Goal: Communication & Community: Answer question/provide support

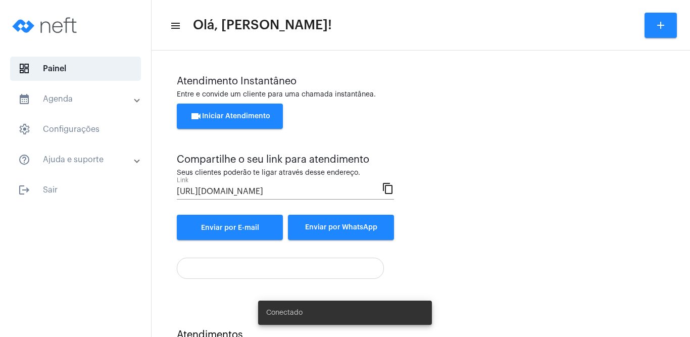
scroll to position [40, 0]
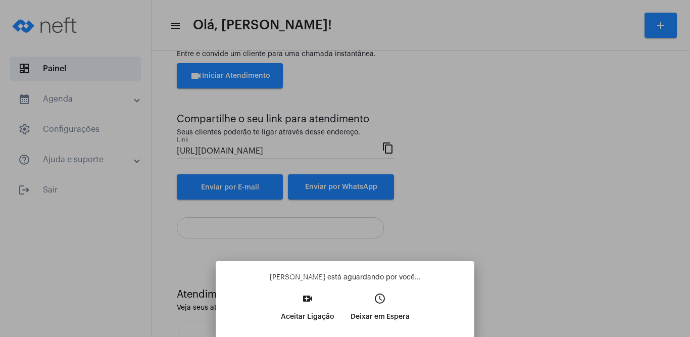
click at [309, 315] on p "Aceitar Ligação" at bounding box center [308, 317] width 54 height 18
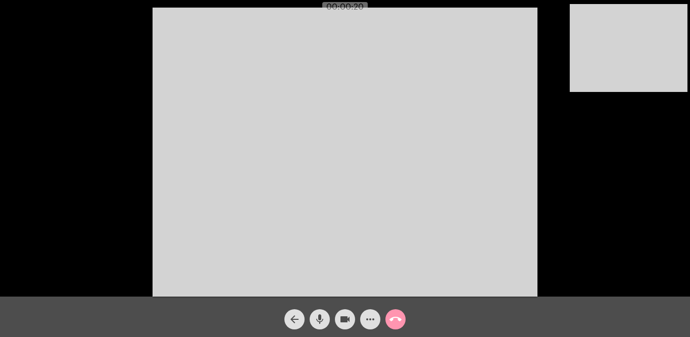
click at [464, 107] on video at bounding box center [345, 152] width 385 height 289
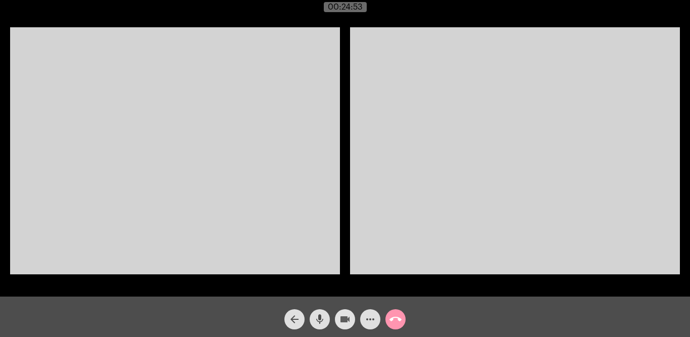
click at [342, 317] on mat-icon "videocam" at bounding box center [345, 319] width 12 height 12
click at [342, 317] on mat-icon "videocam_off" at bounding box center [345, 319] width 12 height 12
click at [367, 318] on mat-icon "more_horiz" at bounding box center [370, 319] width 12 height 12
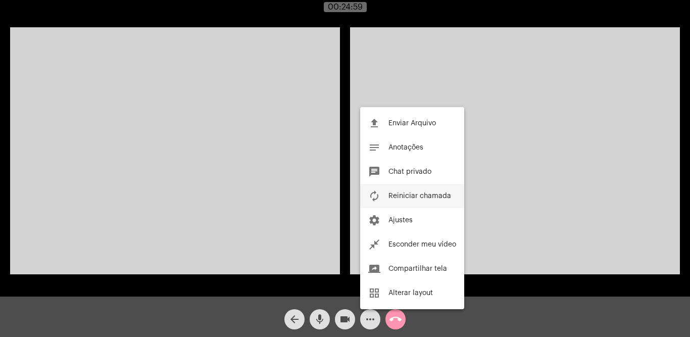
click at [423, 192] on span "Reiniciar chamada" at bounding box center [419, 195] width 63 height 7
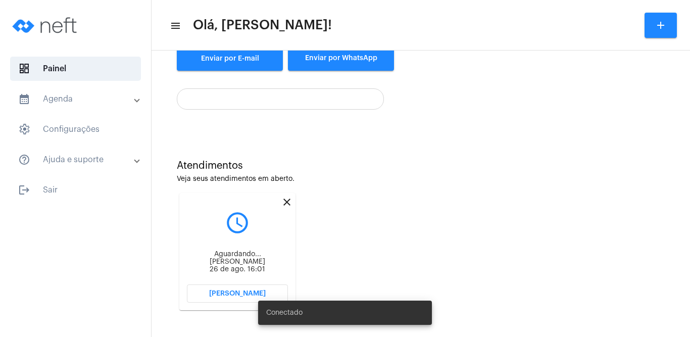
scroll to position [170, 0]
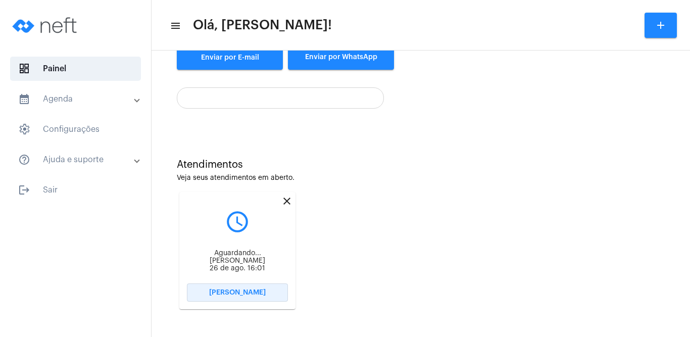
click at [232, 289] on span "[PERSON_NAME]" at bounding box center [237, 292] width 57 height 7
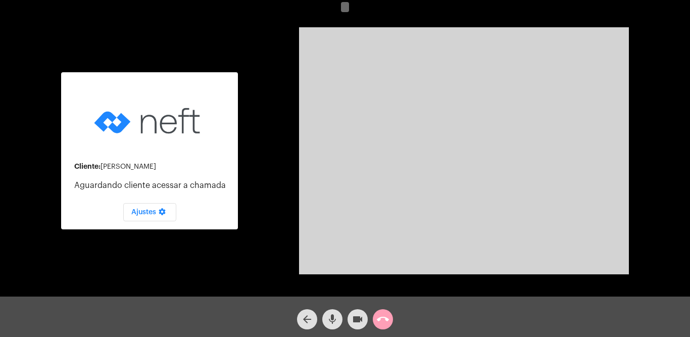
click at [390, 318] on button "call_end" at bounding box center [383, 319] width 20 height 20
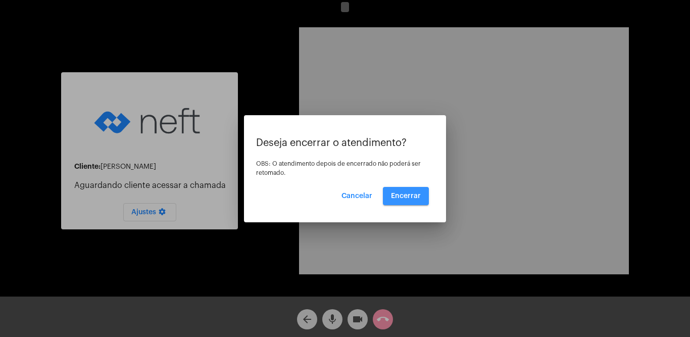
click at [413, 193] on span "Encerrar" at bounding box center [406, 195] width 30 height 7
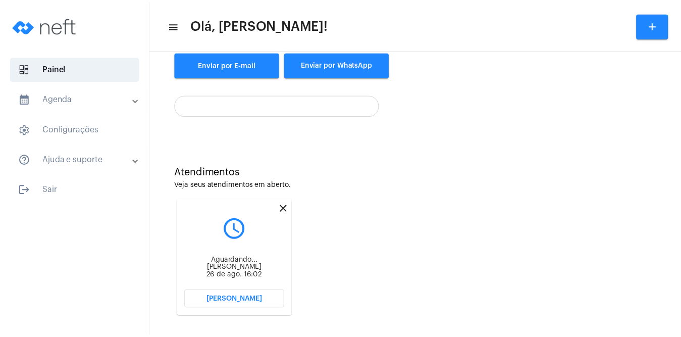
scroll to position [170, 0]
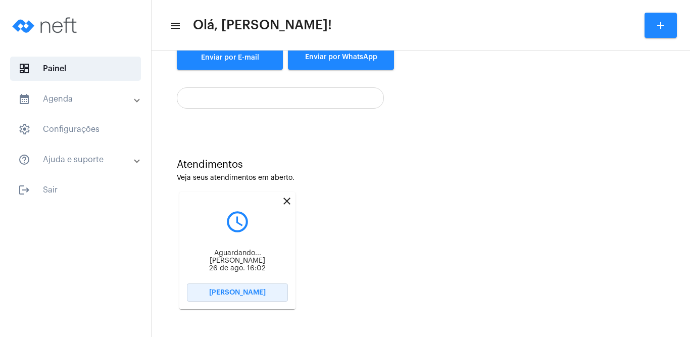
click at [234, 288] on button "[PERSON_NAME]" at bounding box center [237, 292] width 101 height 18
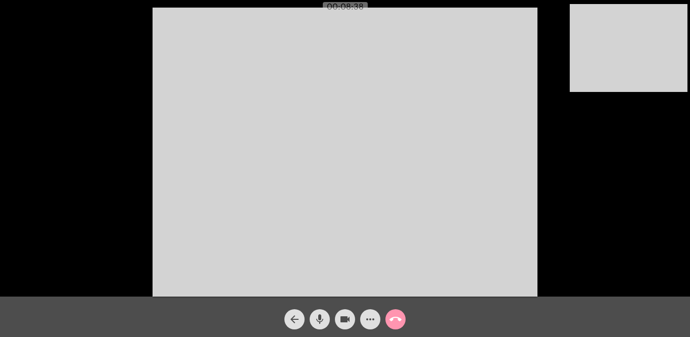
click at [343, 53] on video at bounding box center [345, 152] width 385 height 289
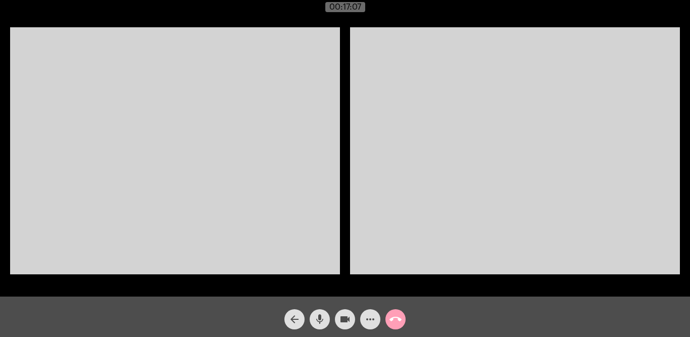
click at [398, 321] on mat-icon "call_end" at bounding box center [395, 319] width 12 height 12
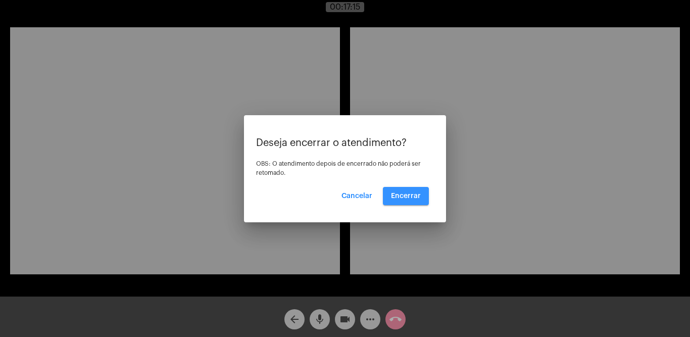
click at [416, 198] on span "Encerrar" at bounding box center [406, 195] width 30 height 7
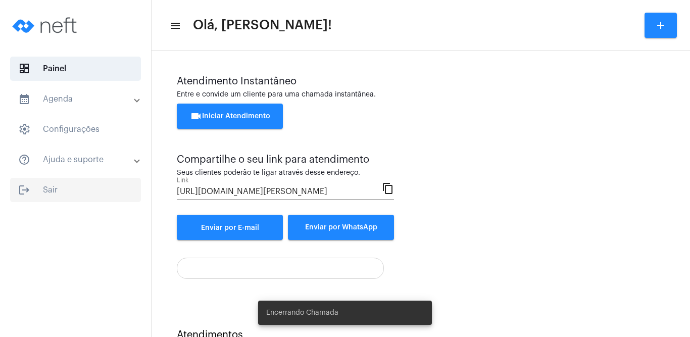
click at [49, 185] on span "logout Sair" at bounding box center [75, 190] width 131 height 24
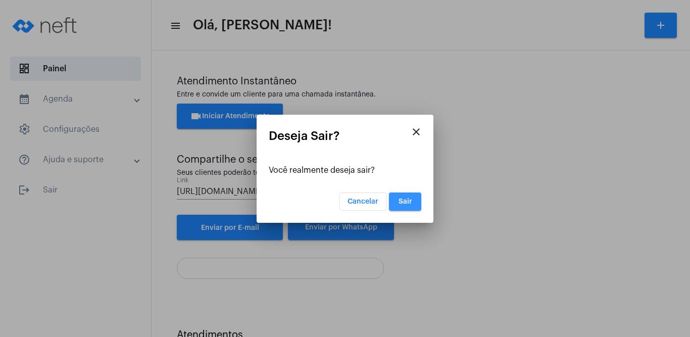
click at [402, 205] on span "Sair" at bounding box center [406, 201] width 14 height 7
